Goal: Find specific page/section: Find specific page/section

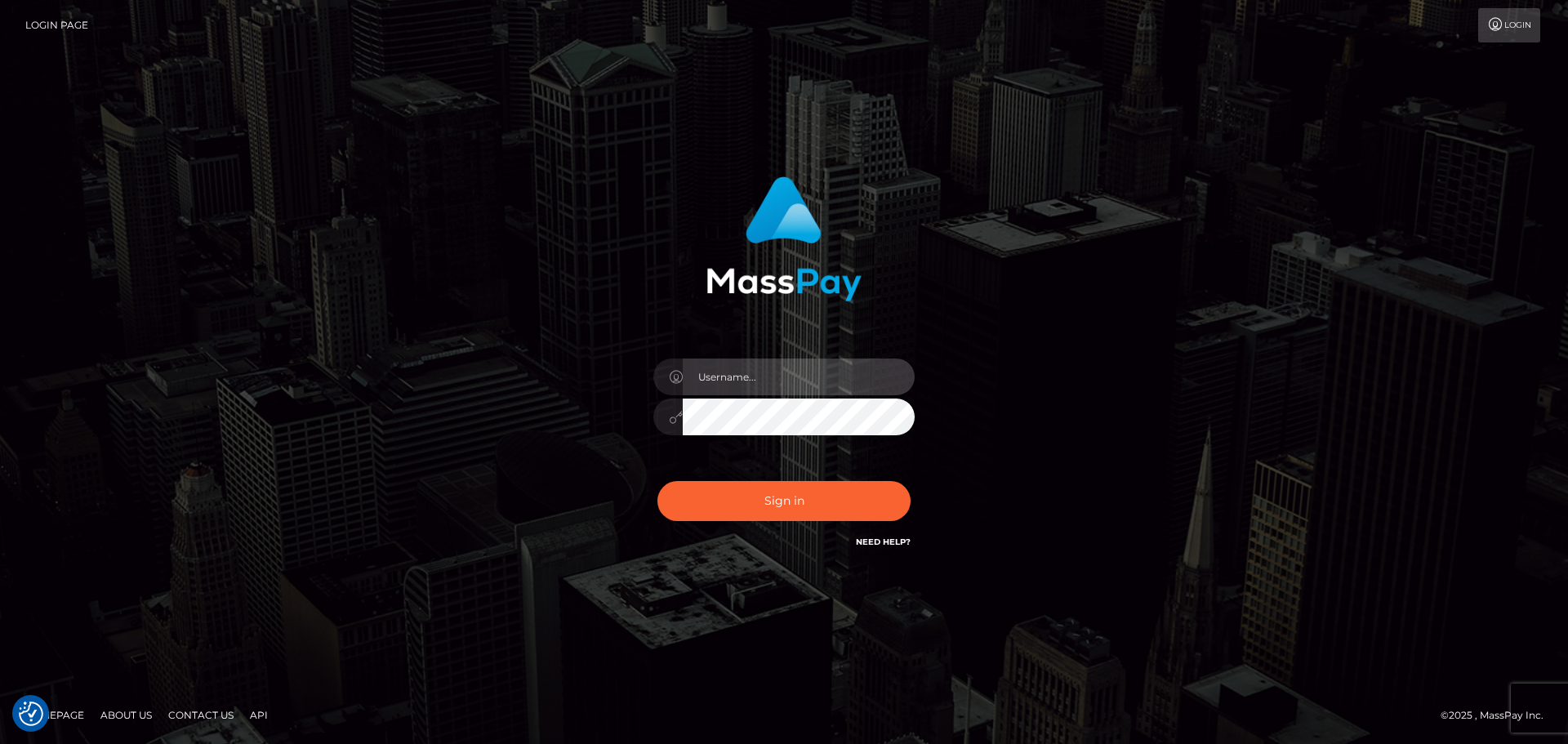
click at [746, 374] on input "text" at bounding box center [798, 377] width 232 height 37
click at [0, 743] on com-1password-button at bounding box center [0, 744] width 0 height 0
type input "[PERSON_NAME].throne"
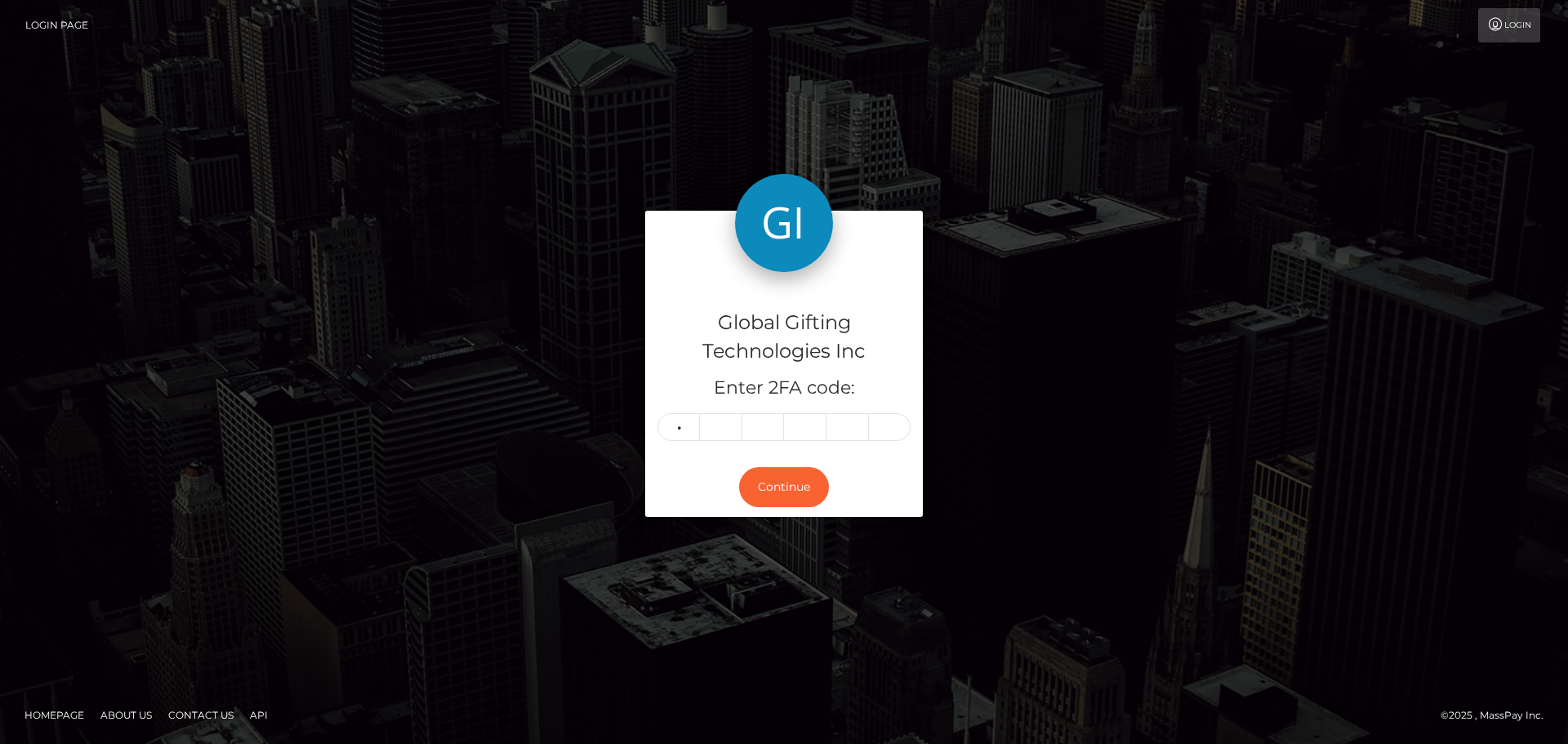
type input "7"
type input "8"
type input "7"
type input "2"
type input "8"
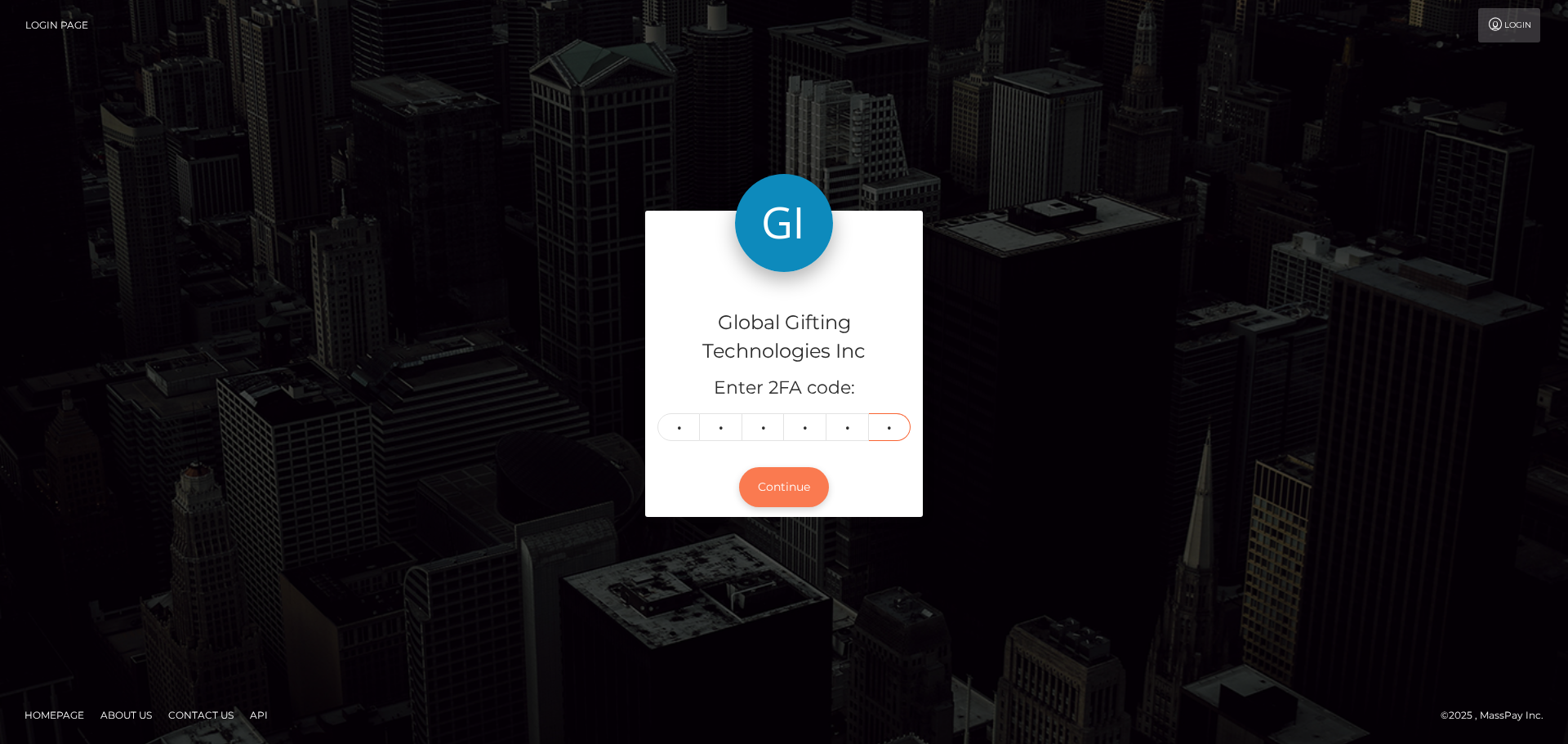
type input "6"
click at [763, 477] on button "Continue" at bounding box center [784, 487] width 90 height 40
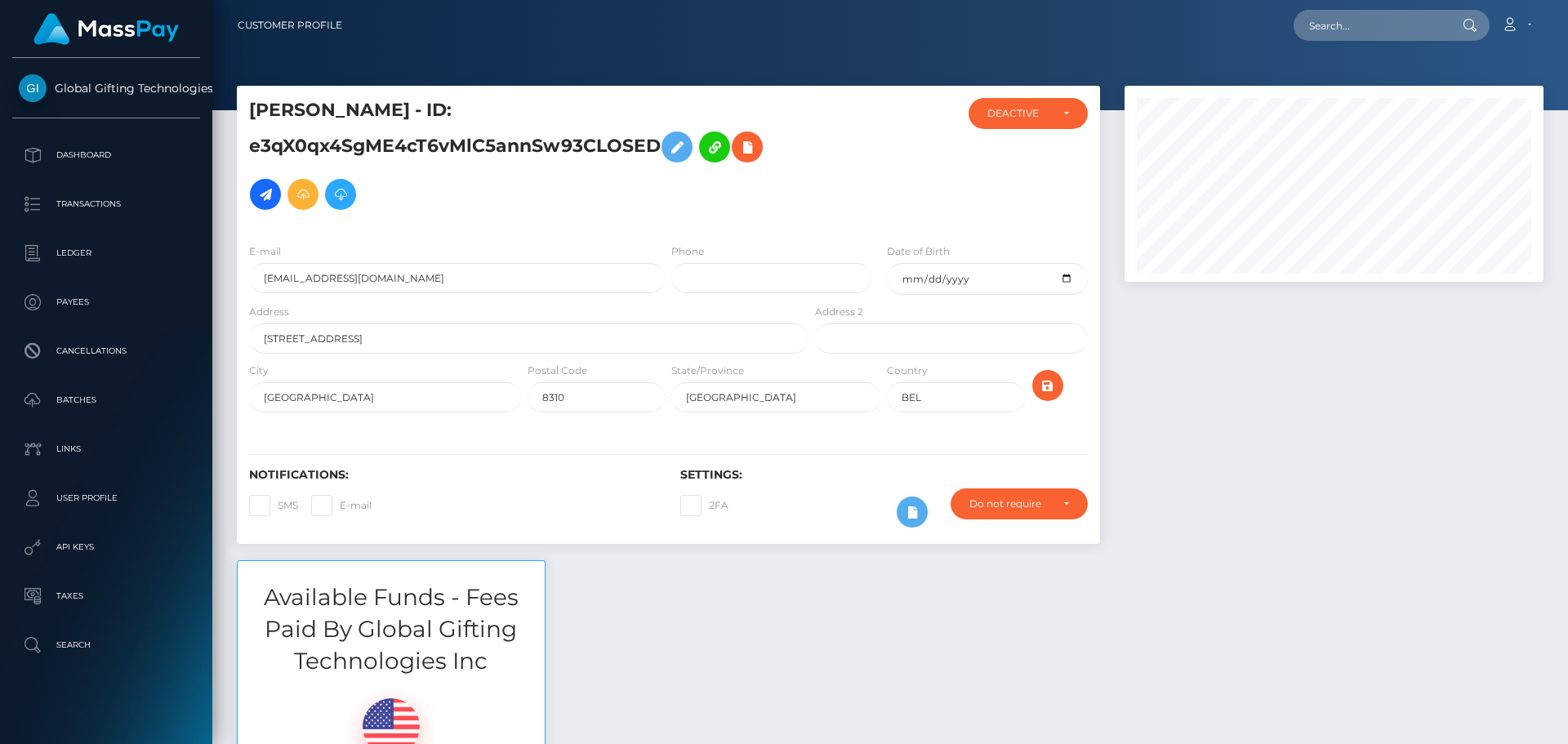
scroll to position [196, 419]
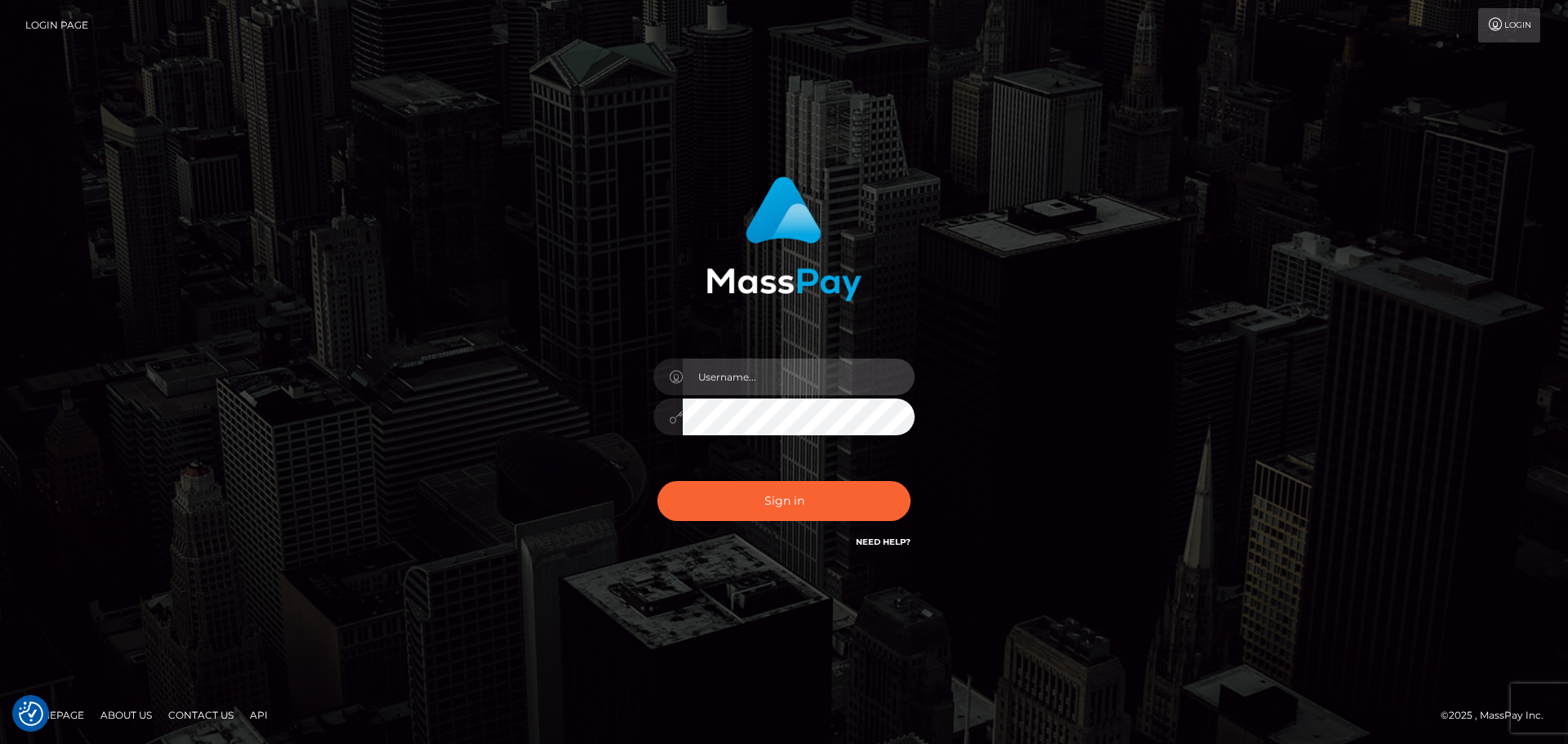
click at [842, 389] on input "text" at bounding box center [798, 377] width 232 height 37
type input "dawson.throne"
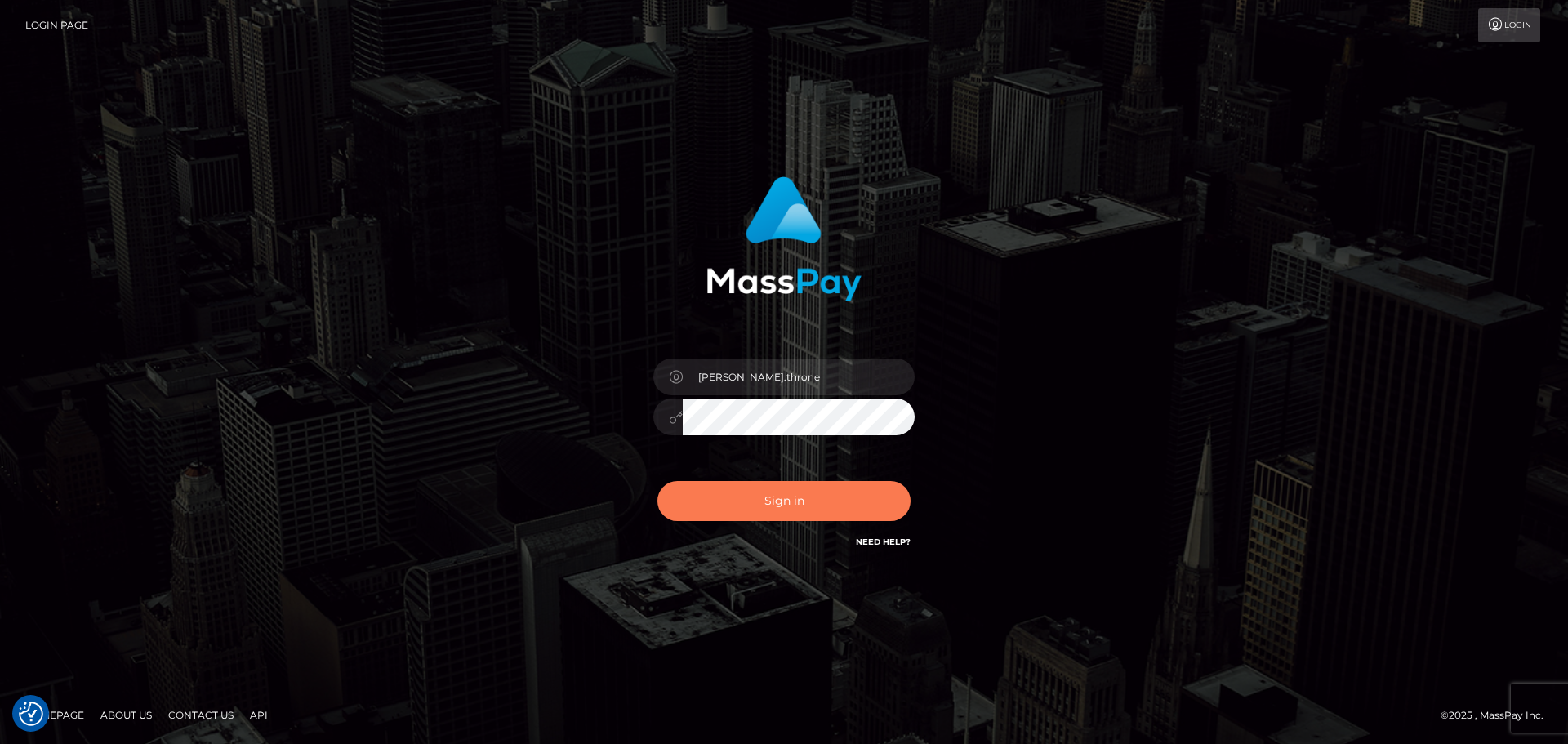
click at [863, 489] on button "Sign in" at bounding box center [784, 501] width 253 height 40
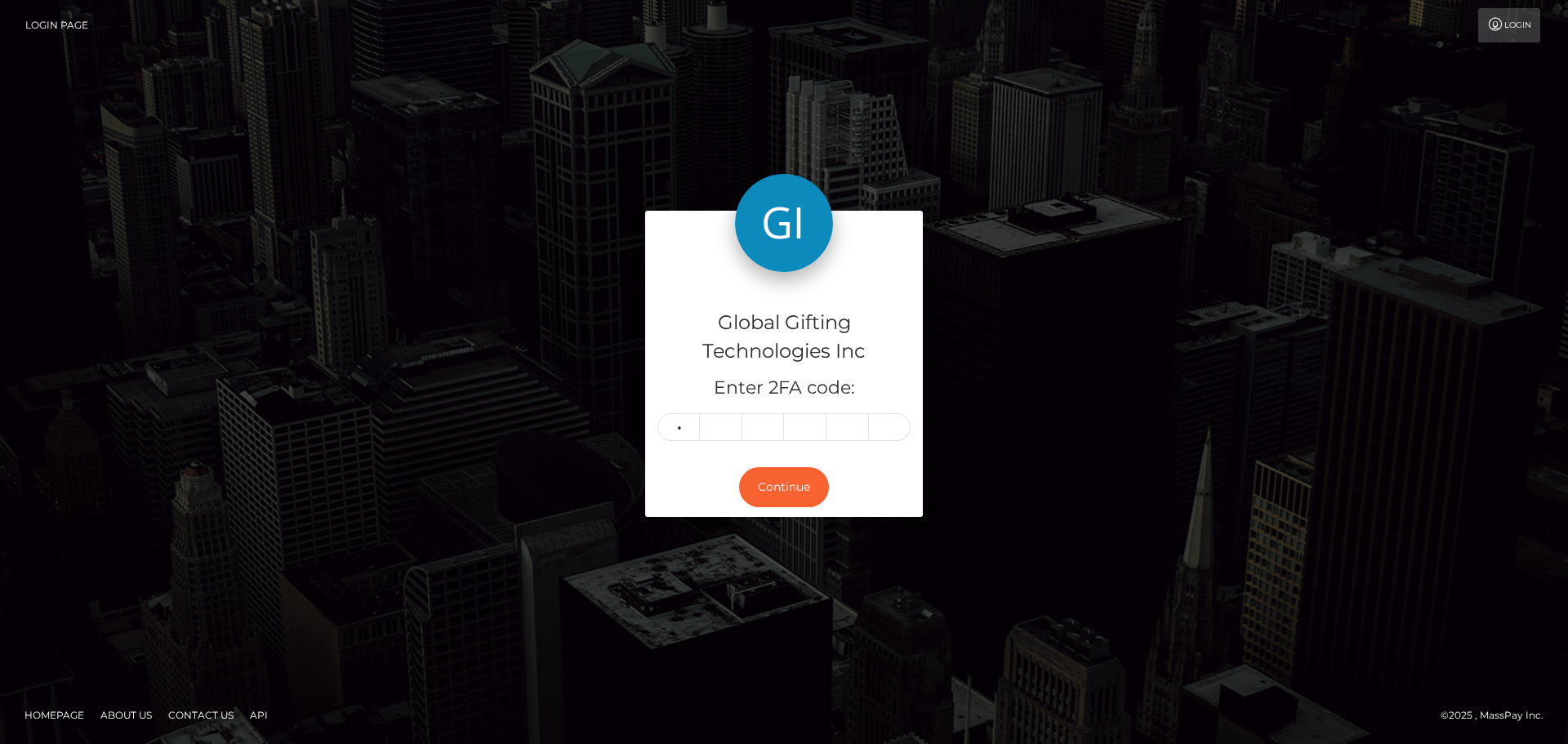
type input "2"
type input "8"
type input "7"
type input "5"
type input "8"
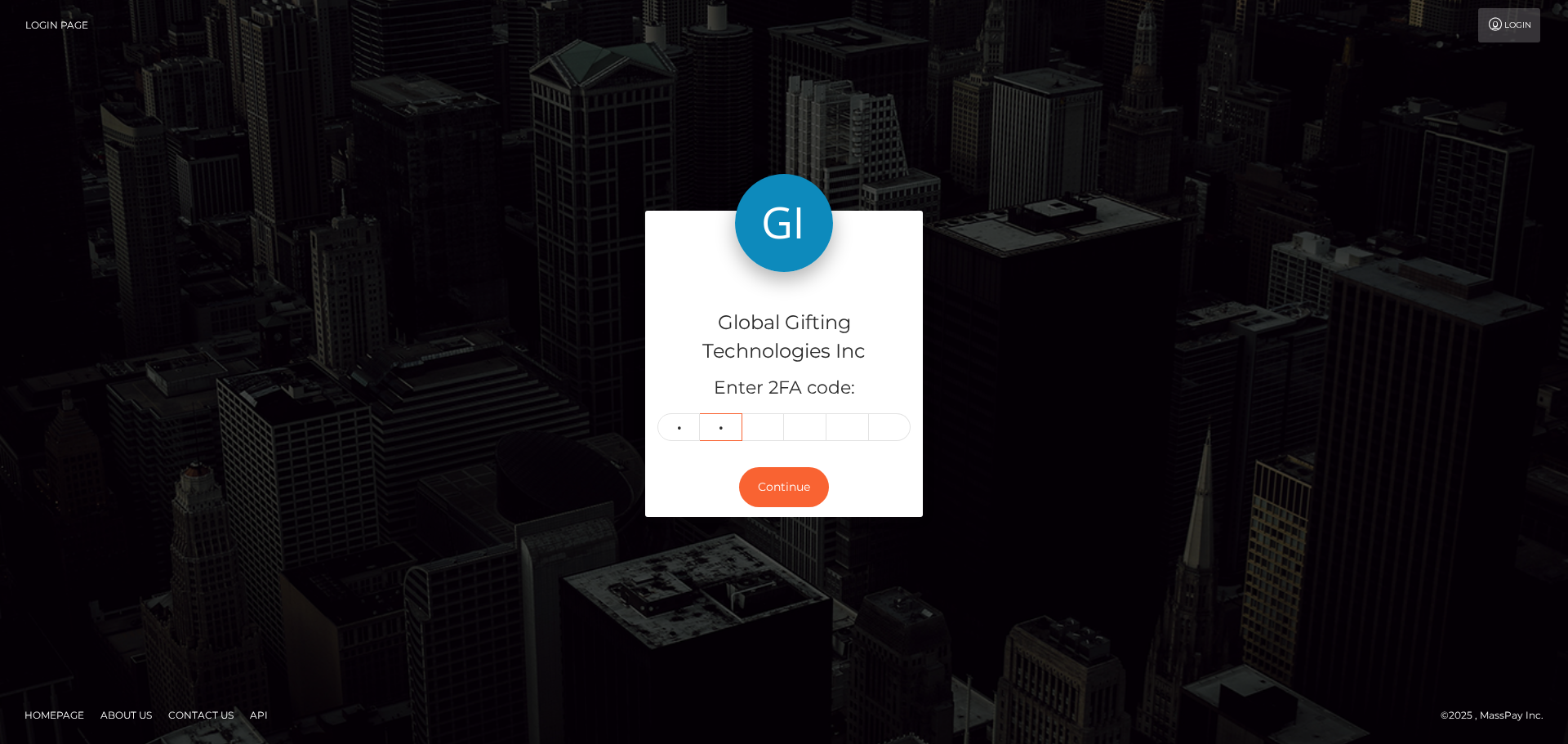
type input "3"
type input "6"
type input "7"
type input "8"
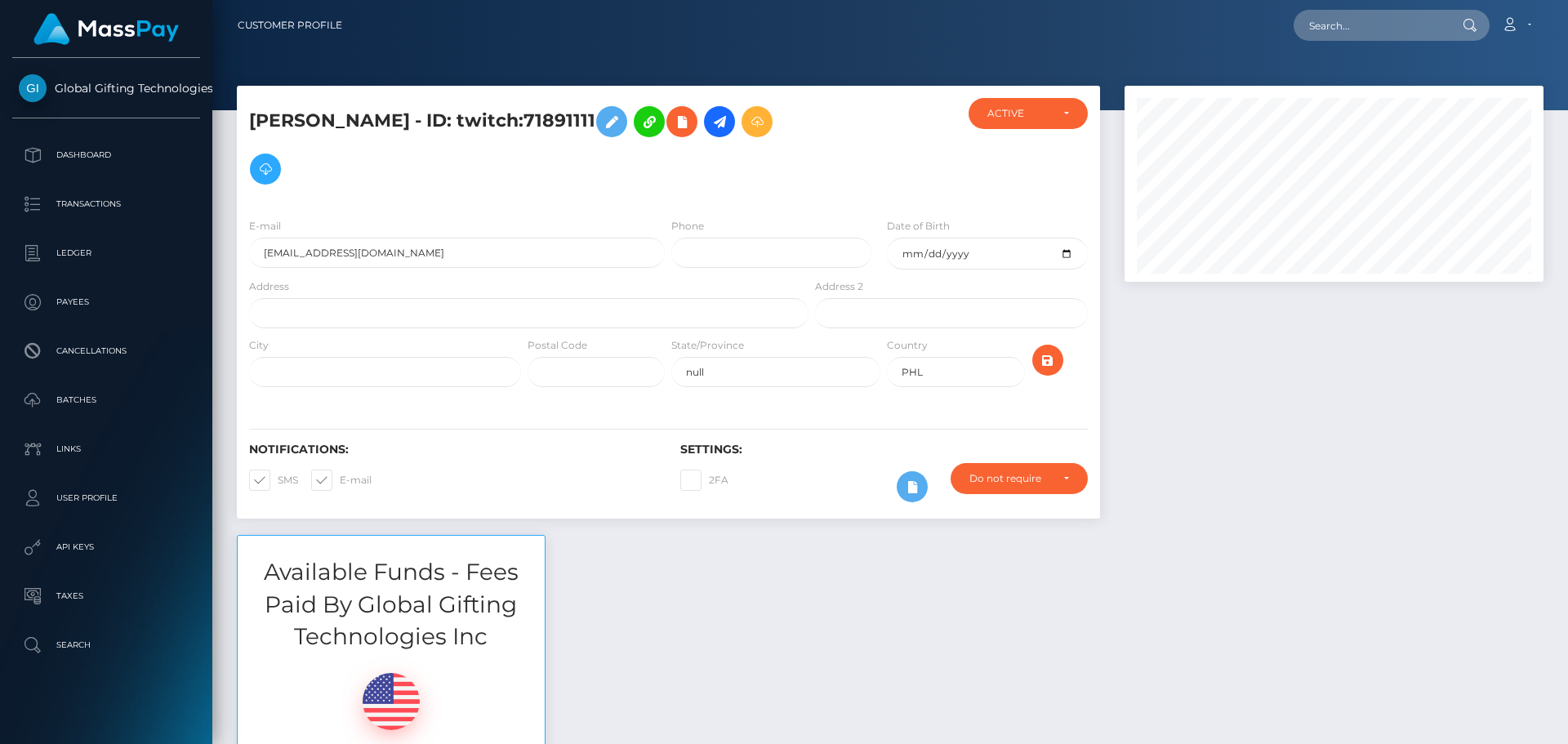
scroll to position [196, 419]
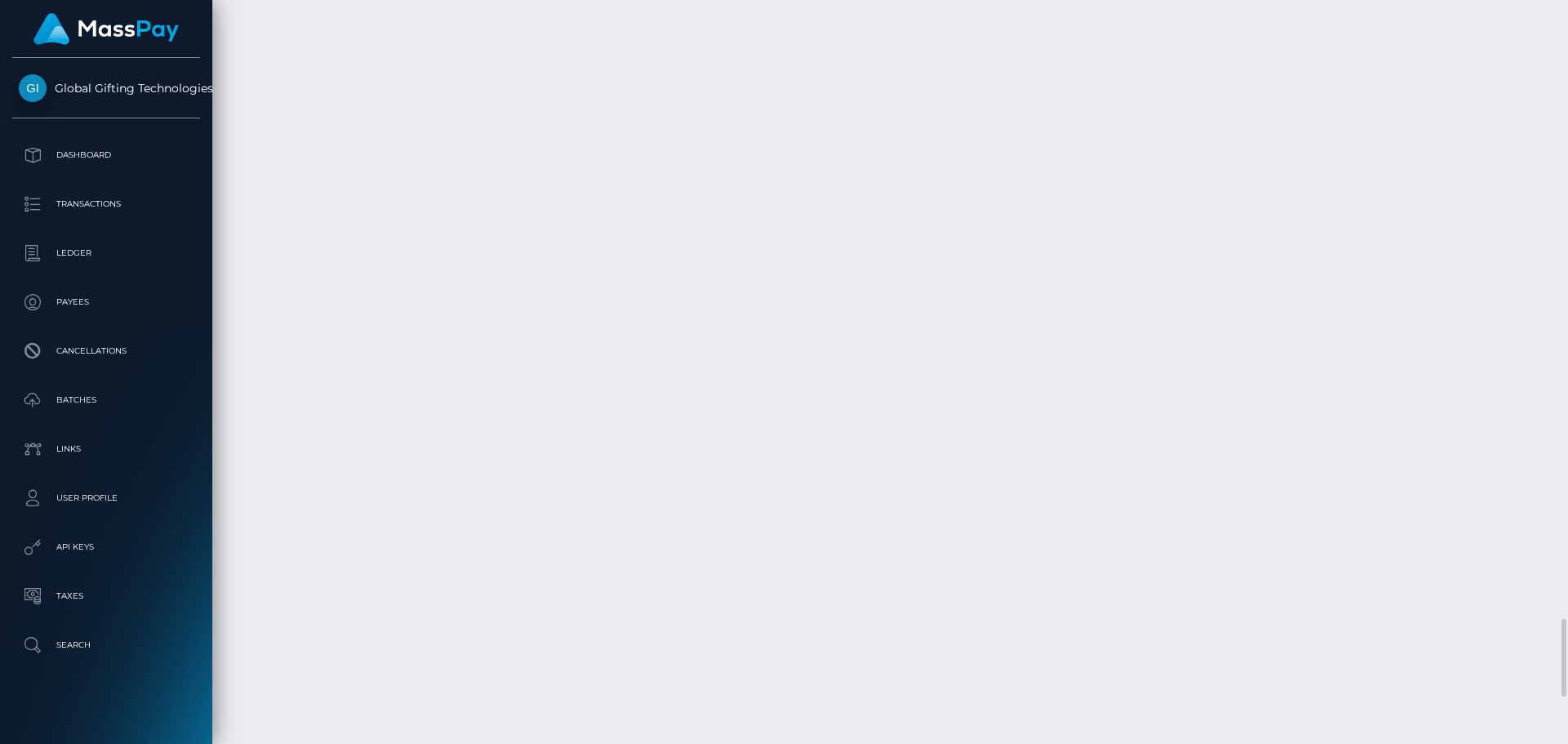
scroll to position [6206, 0]
click at [868, 131] on div "Additional Info" at bounding box center [870, 138] width 106 height 30
click at [871, 133] on div "Additional Info" at bounding box center [870, 138] width 106 height 30
